Goal: Find specific page/section: Find specific page/section

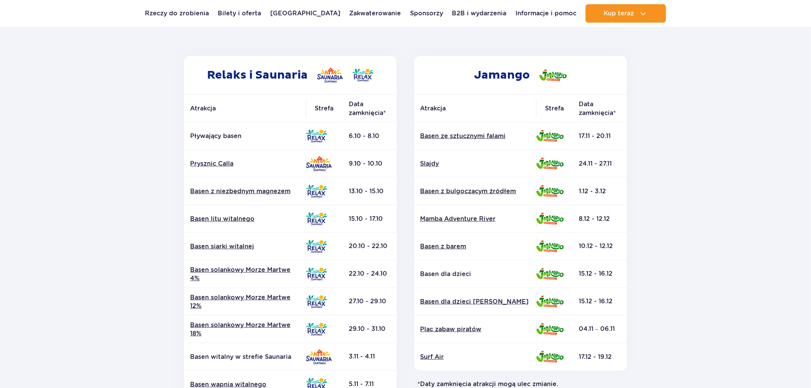
scroll to position [85, 0]
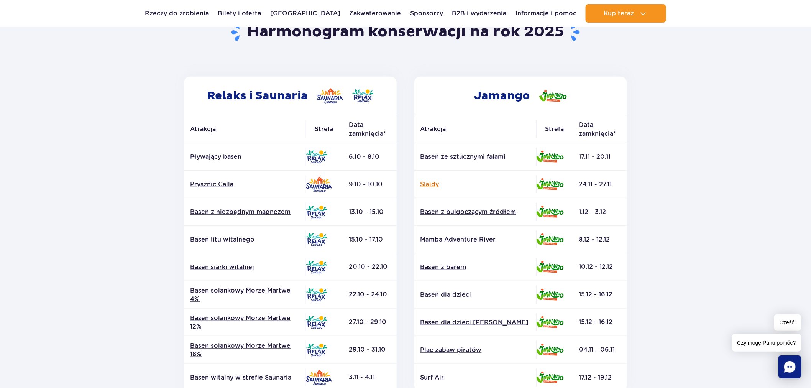
click at [434, 183] on font "Slajdy" at bounding box center [429, 184] width 19 height 7
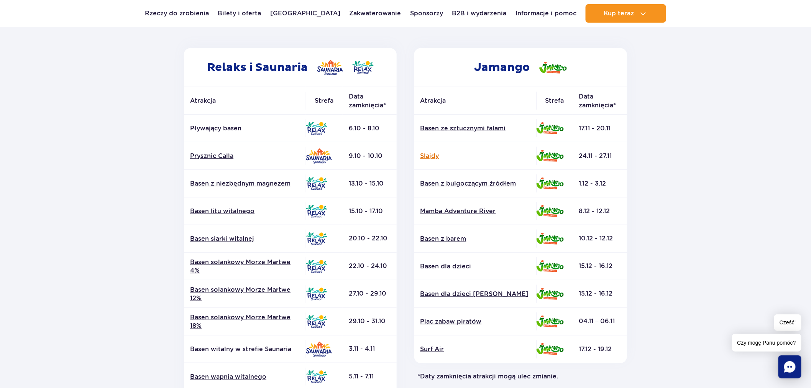
scroll to position [128, 0]
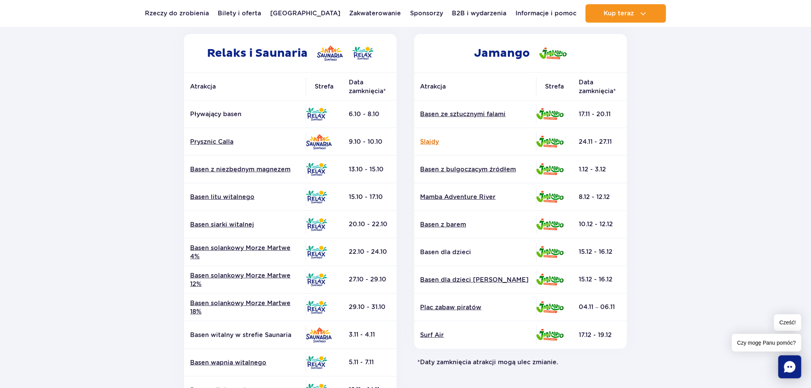
click at [99, 60] on section "Powrót do strony głównej Harmonogram konserwacji na rok 2025 Relaks i Saunaria …" at bounding box center [405, 229] width 811 height 549
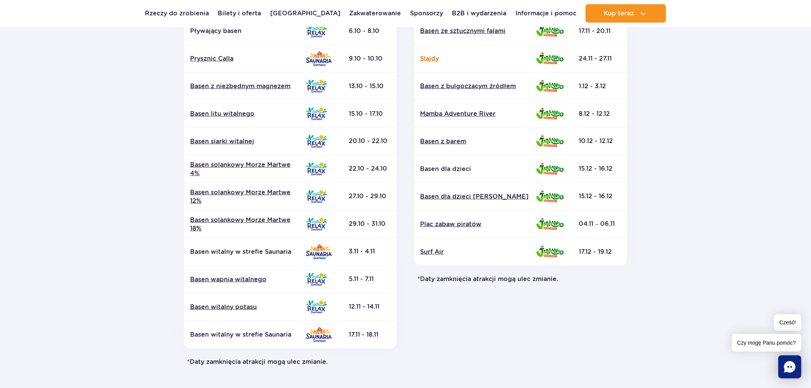
scroll to position [298, 0]
